Goal: Find specific page/section: Find specific page/section

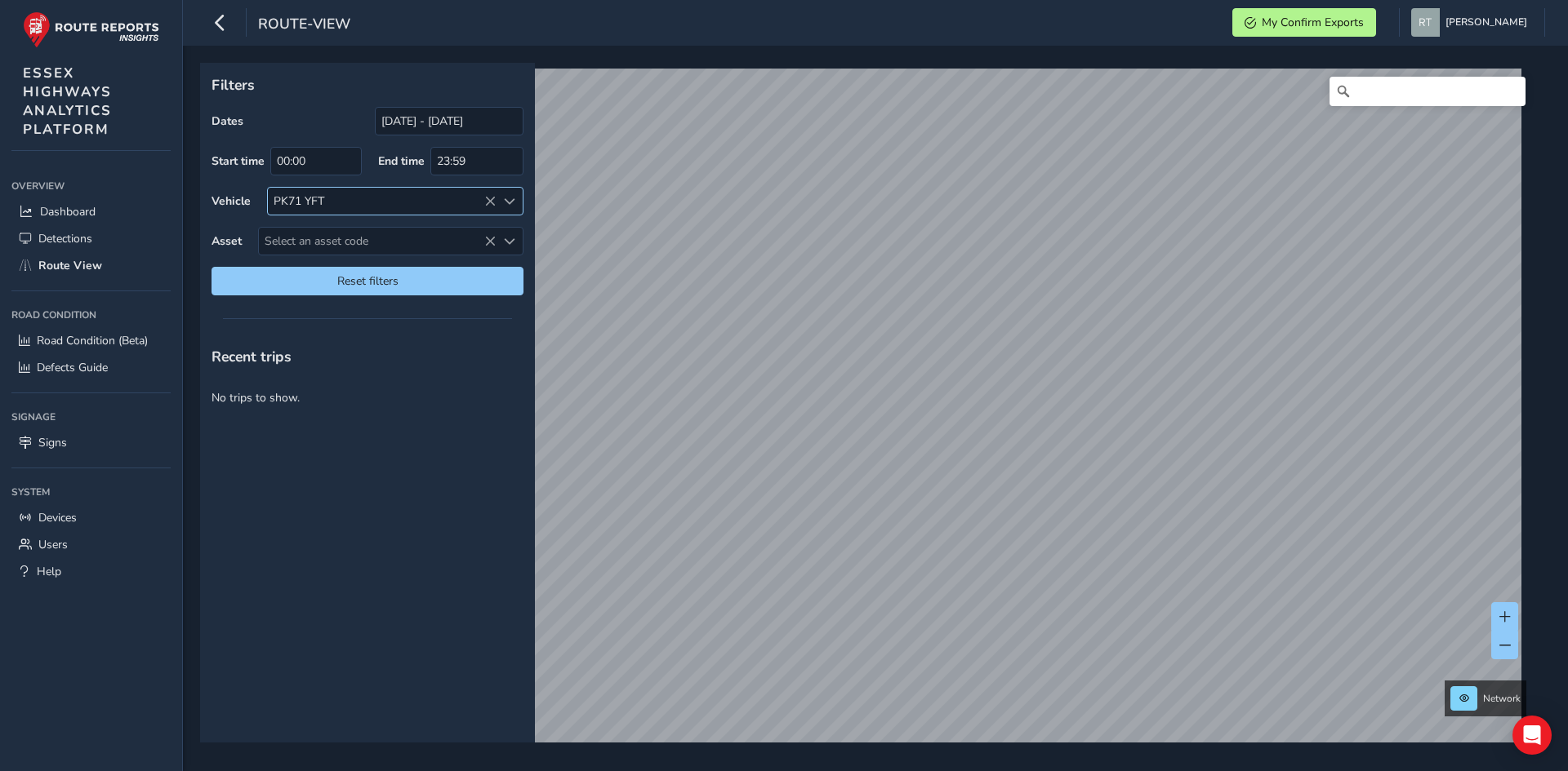
click at [490, 200] on icon at bounding box center [490, 202] width 12 height 12
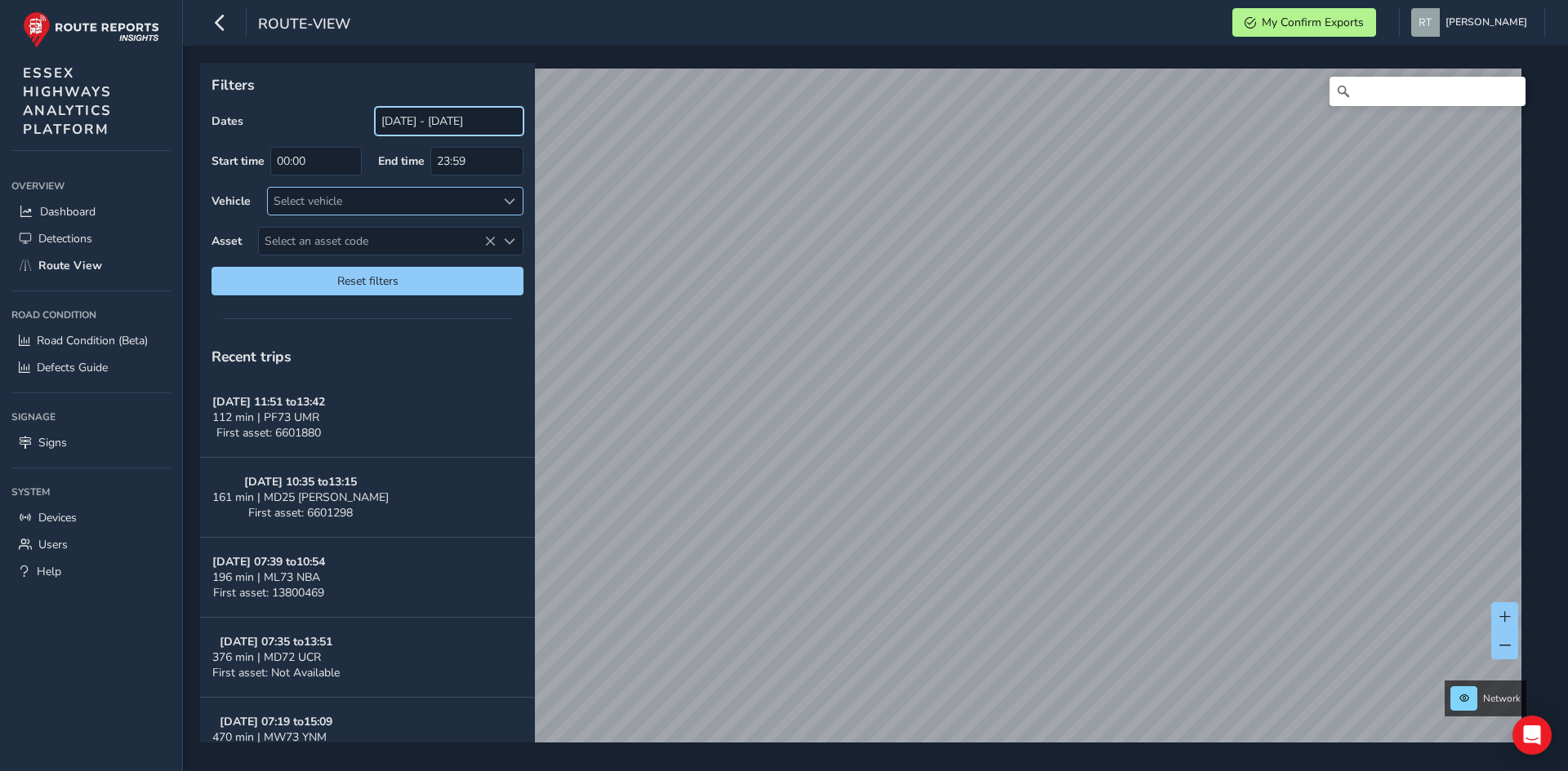
click at [403, 126] on input "[DATE] - [DATE]" at bounding box center [449, 121] width 148 height 28
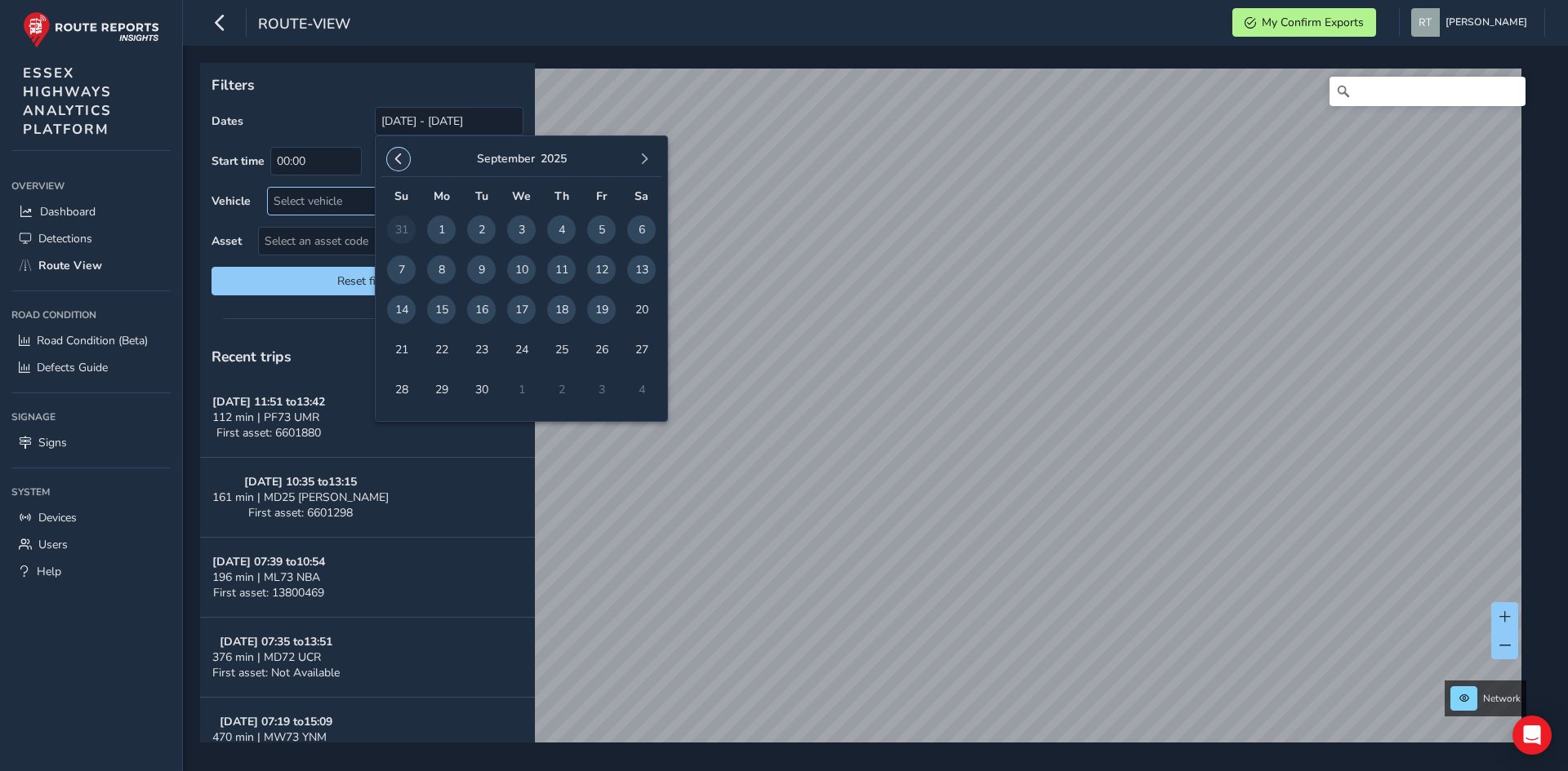
click at [402, 159] on span "button" at bounding box center [399, 159] width 12 height 12
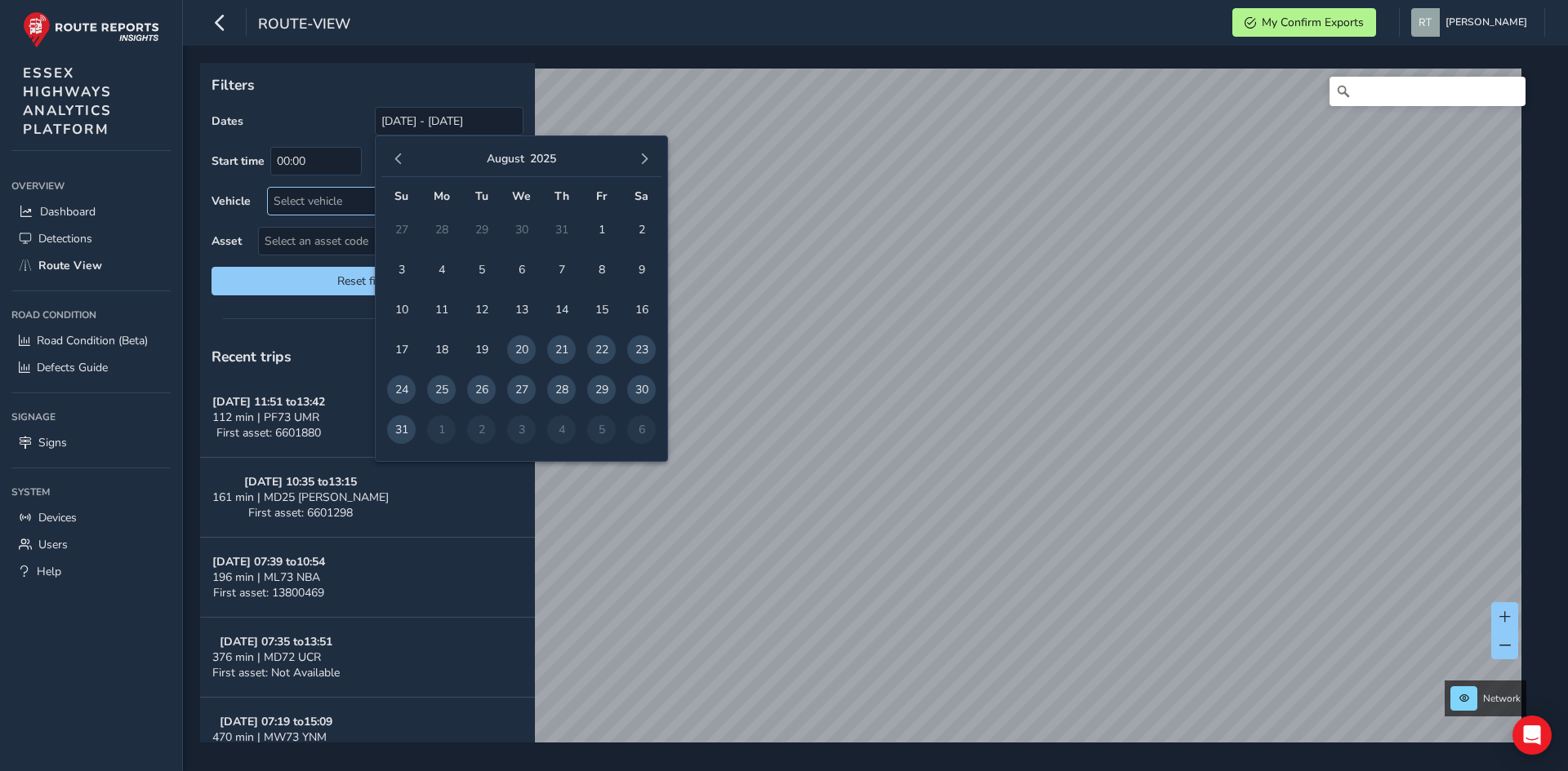
click at [402, 159] on span "button" at bounding box center [399, 159] width 12 height 12
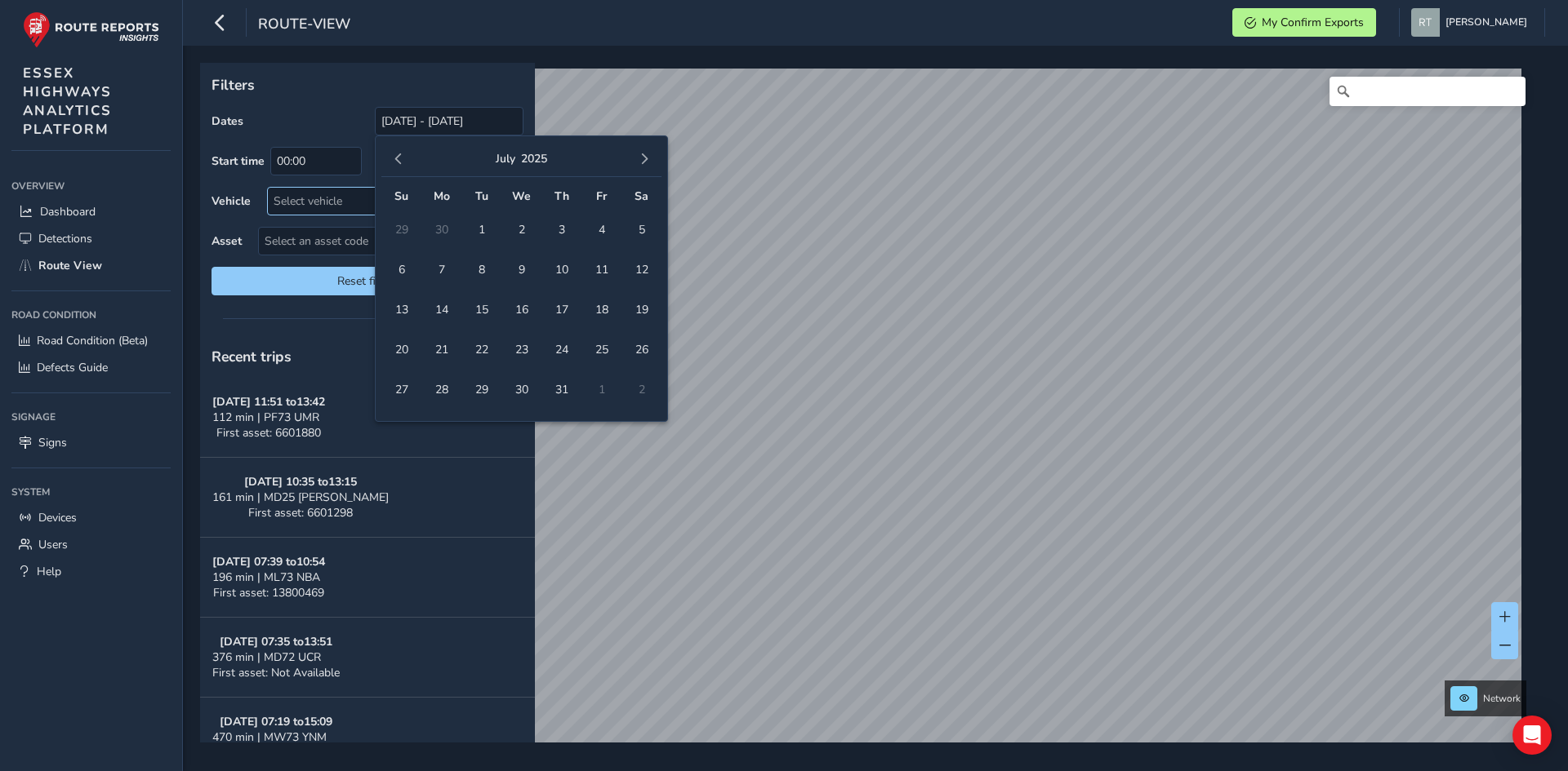
click at [402, 159] on span "button" at bounding box center [399, 159] width 12 height 12
click at [405, 225] on span "1" at bounding box center [401, 229] width 28 height 28
click at [647, 156] on span "button" at bounding box center [645, 159] width 12 height 12
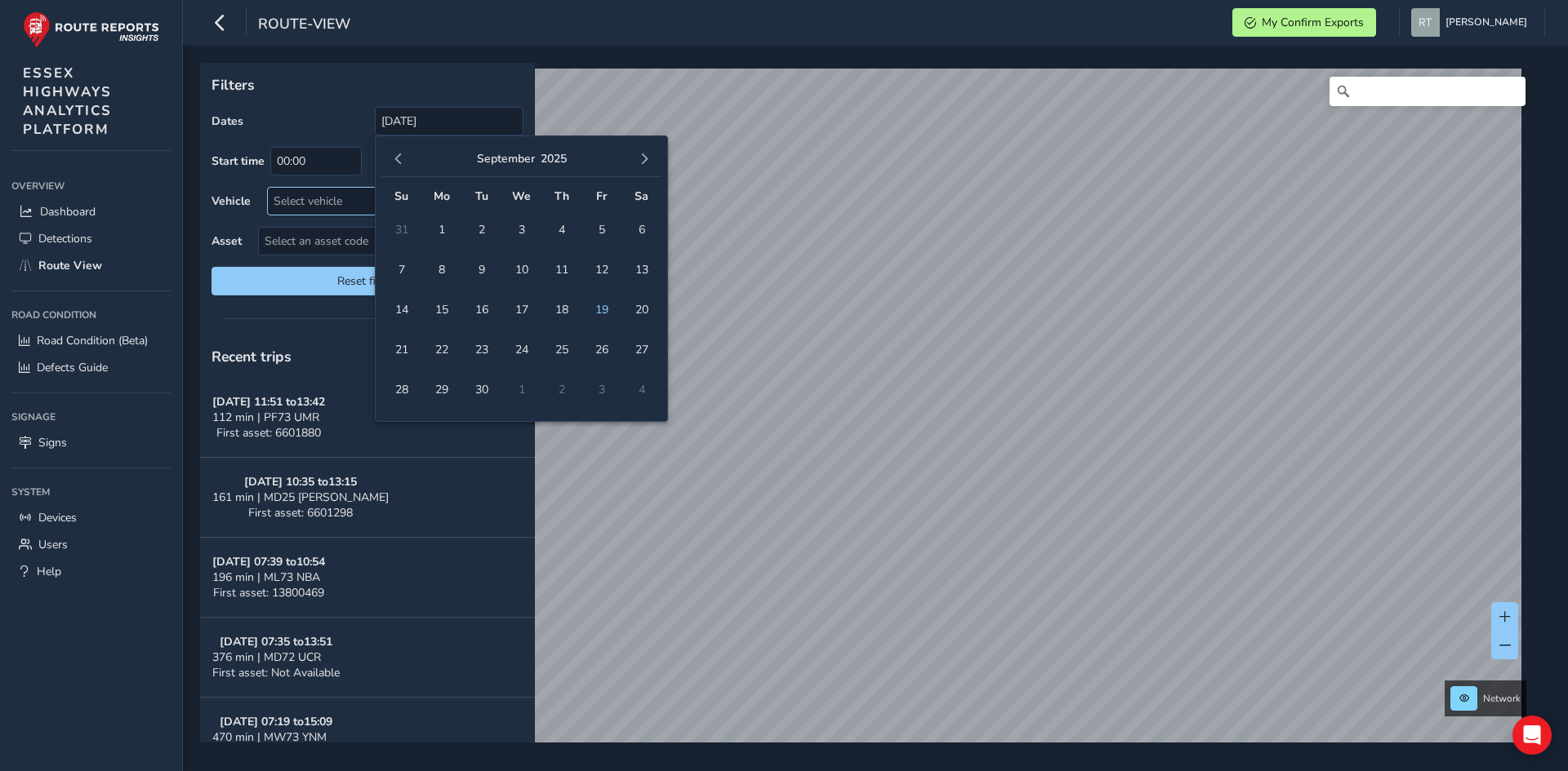
click at [647, 156] on span "button" at bounding box center [645, 159] width 12 height 12
click at [400, 156] on span "button" at bounding box center [399, 159] width 12 height 12
click at [602, 314] on span "19" at bounding box center [601, 309] width 28 height 28
type input "[DATE] - [DATE]"
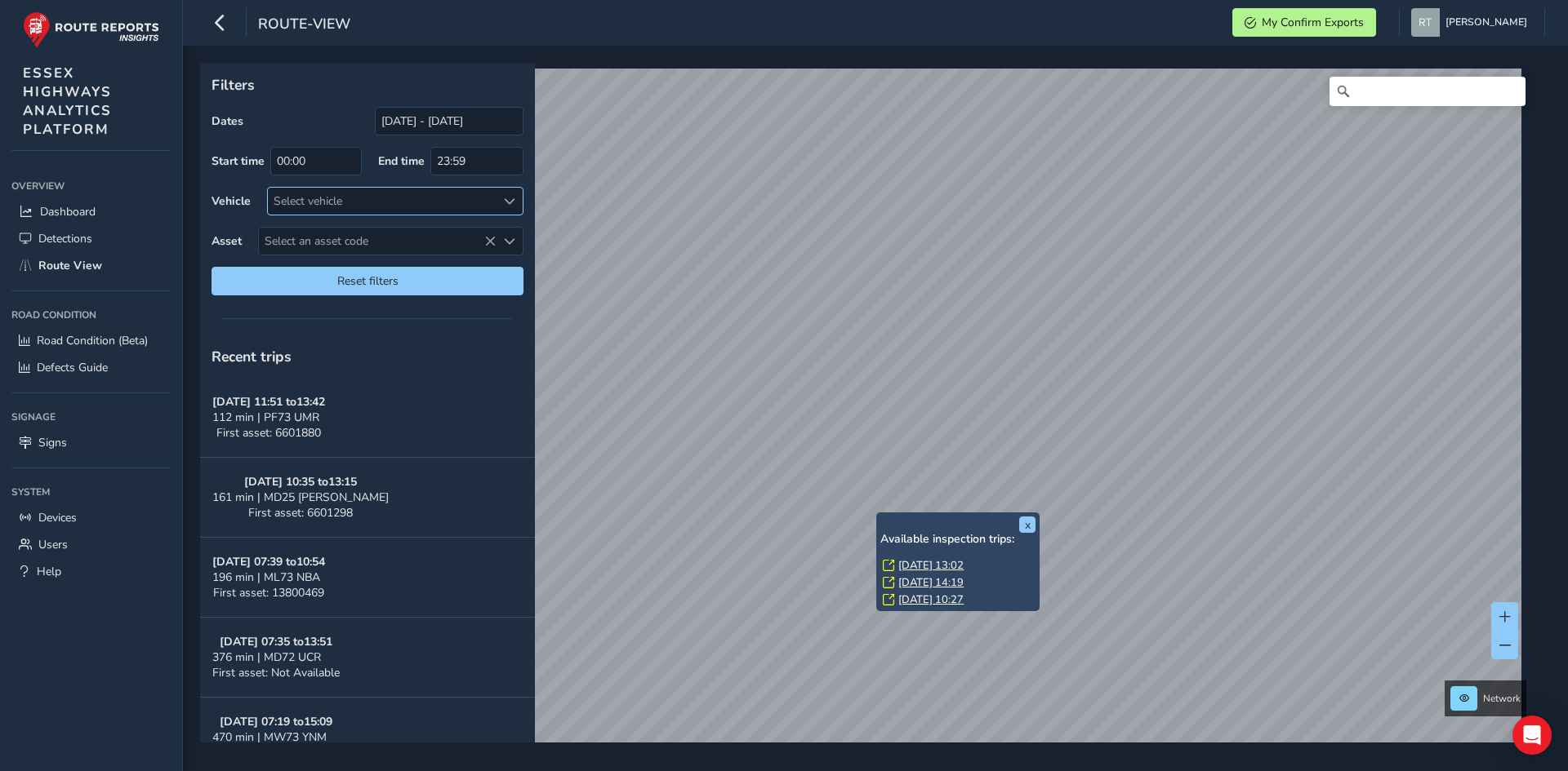
click at [926, 560] on link "[DATE] 13:02" at bounding box center [930, 565] width 65 height 15
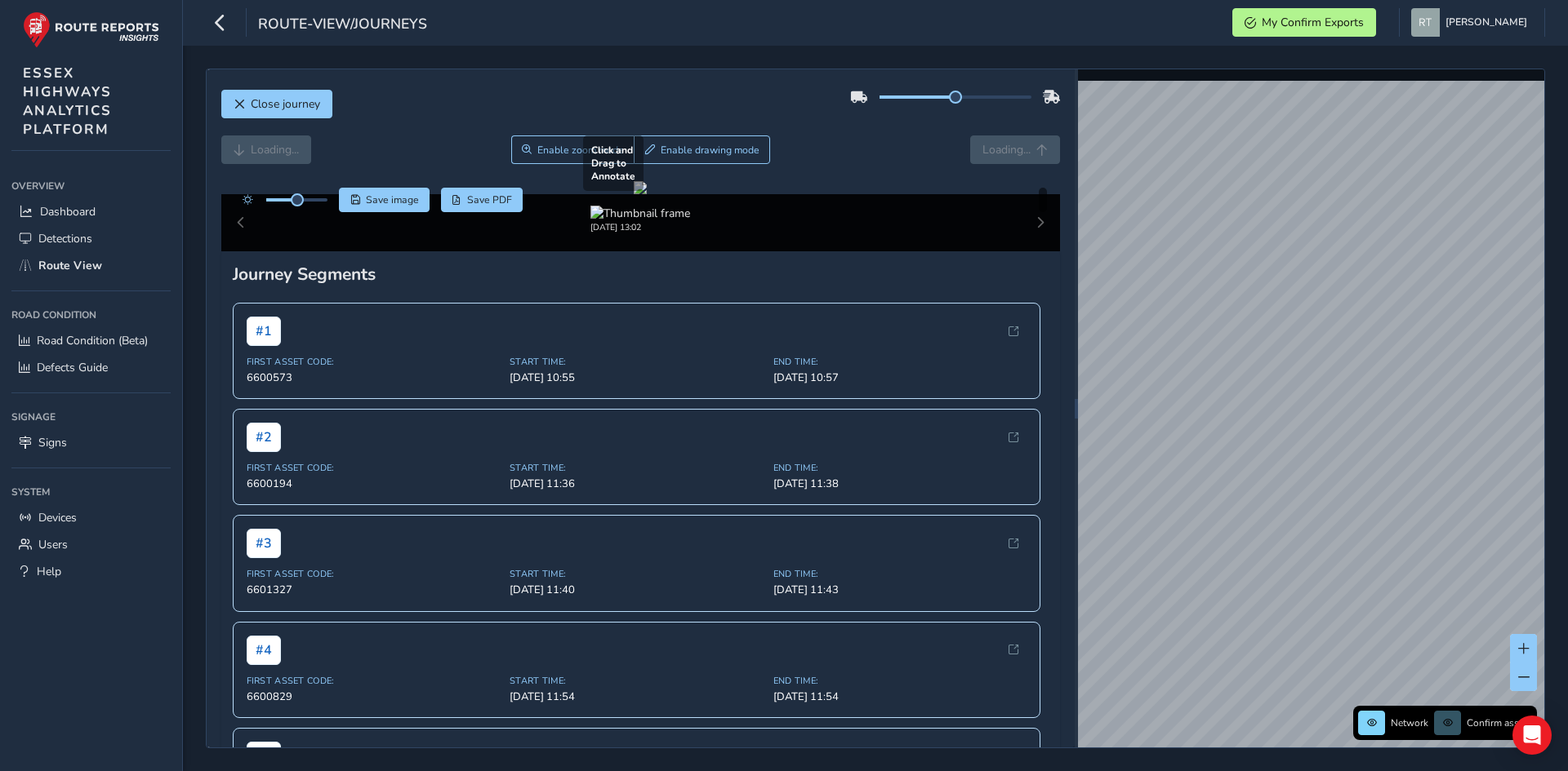
click at [647, 194] on div at bounding box center [640, 187] width 13 height 13
